Goal: Task Accomplishment & Management: Use online tool/utility

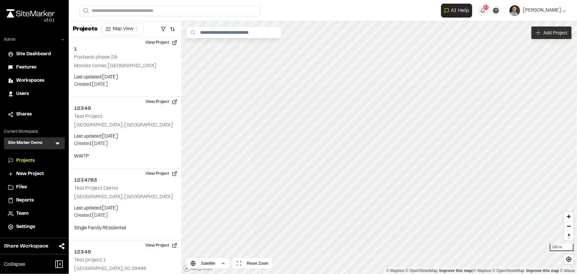
click at [552, 34] on span "Add Project" at bounding box center [556, 32] width 24 height 7
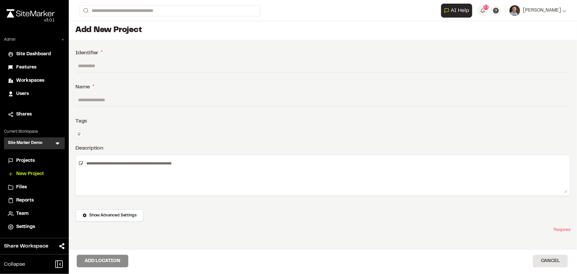
click at [501, 64] on input "text" at bounding box center [322, 66] width 495 height 13
type input "*"
click at [453, 103] on input "text" at bounding box center [322, 100] width 495 height 13
type input "*"
type input "***"
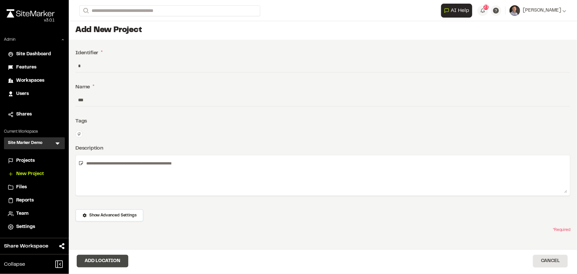
click at [117, 265] on button "Add Location" at bounding box center [103, 261] width 52 height 13
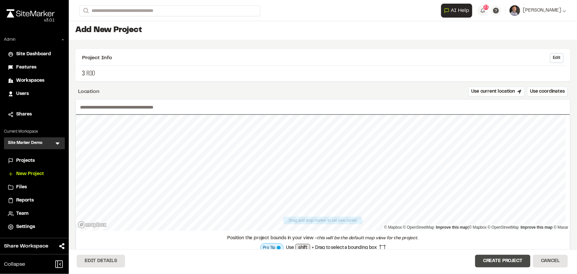
click at [519, 265] on button "Create Project" at bounding box center [502, 261] width 55 height 13
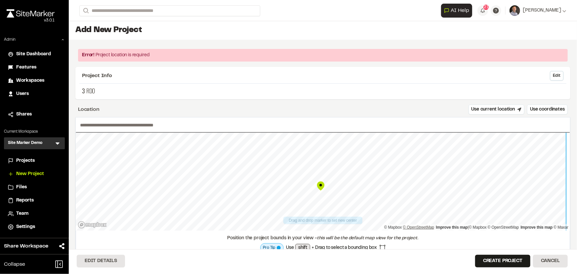
type input "**********"
click at [495, 259] on button "Create Project" at bounding box center [502, 261] width 55 height 13
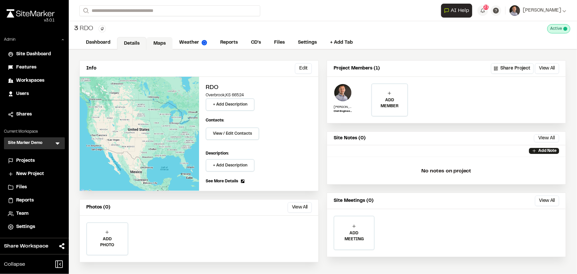
click at [155, 37] on link "Maps" at bounding box center [159, 43] width 26 height 13
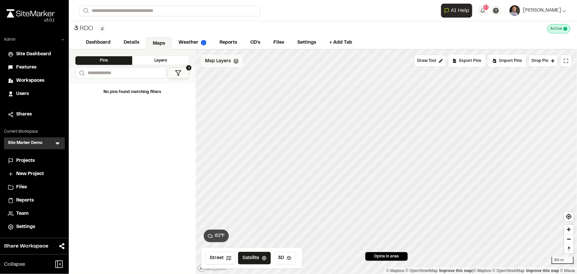
click at [225, 63] on span "Map Layers" at bounding box center [218, 61] width 26 height 7
click at [248, 60] on html "Close sidebar v 3.0.1 Admin Site Dashboard Features Workspaces Users Shares Cur…" at bounding box center [288, 137] width 577 height 274
click at [235, 86] on link "Add Layer" at bounding box center [226, 86] width 50 height 11
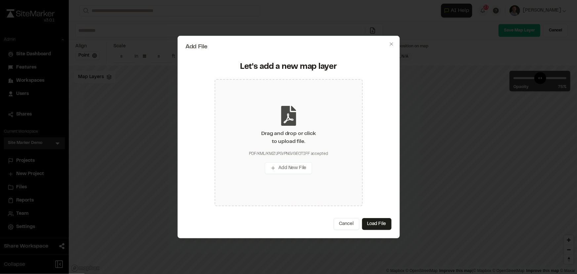
click at [278, 131] on div "Drag and drop or click to upload file." at bounding box center [288, 138] width 54 height 16
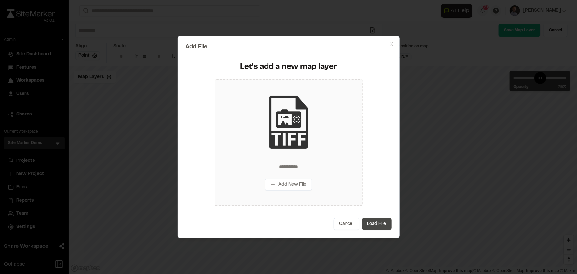
click at [384, 223] on button "Load File" at bounding box center [376, 224] width 29 height 12
type input "**********"
type input "*"
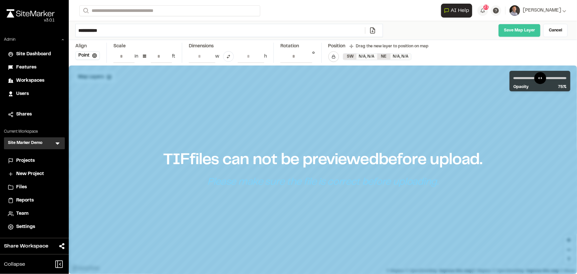
click at [510, 30] on link "Save Map Layer" at bounding box center [519, 30] width 42 height 13
